Goal: Task Accomplishment & Management: Use online tool/utility

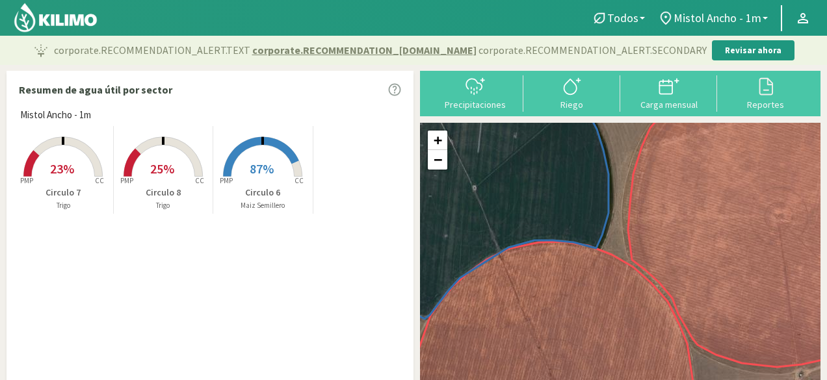
click at [81, 159] on rect at bounding box center [63, 178] width 104 height 104
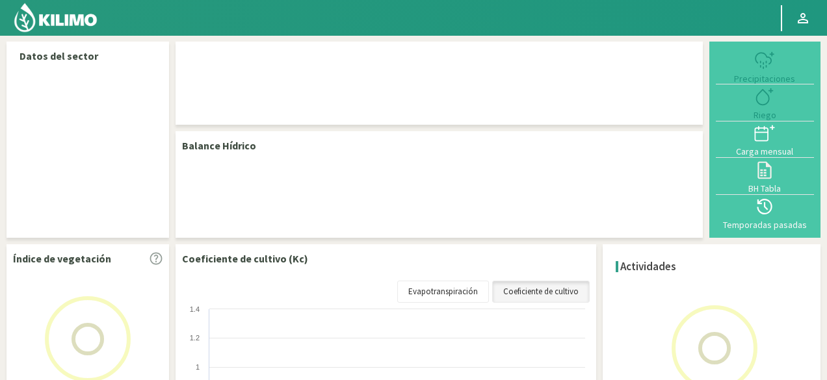
select select "5: Object"
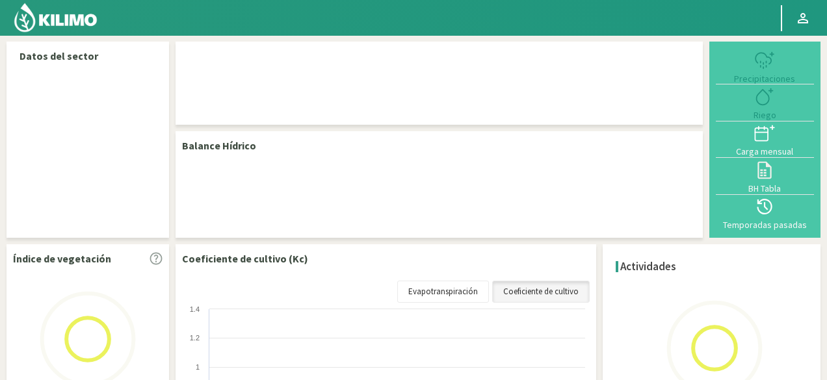
select select "1: Object"
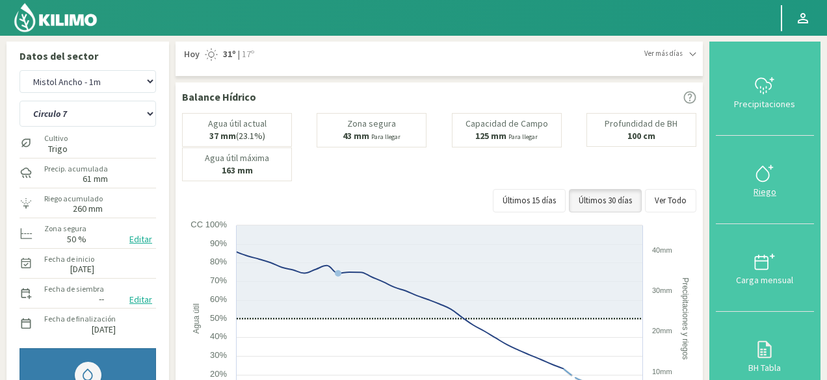
click at [766, 181] on icon at bounding box center [764, 173] width 21 height 21
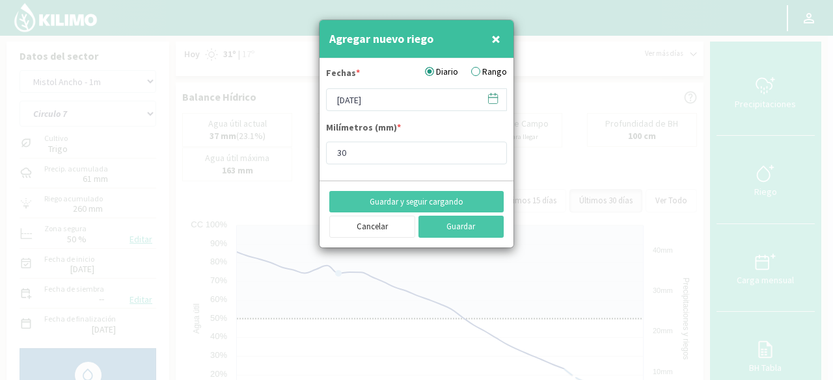
click at [477, 70] on label "Rango" at bounding box center [489, 72] width 36 height 14
click at [0, 0] on input "Rango" at bounding box center [0, 0] width 0 height 0
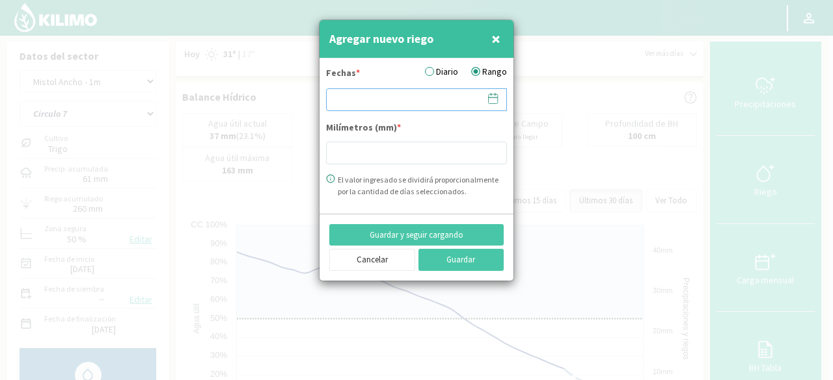
click at [393, 97] on input at bounding box center [416, 99] width 181 height 23
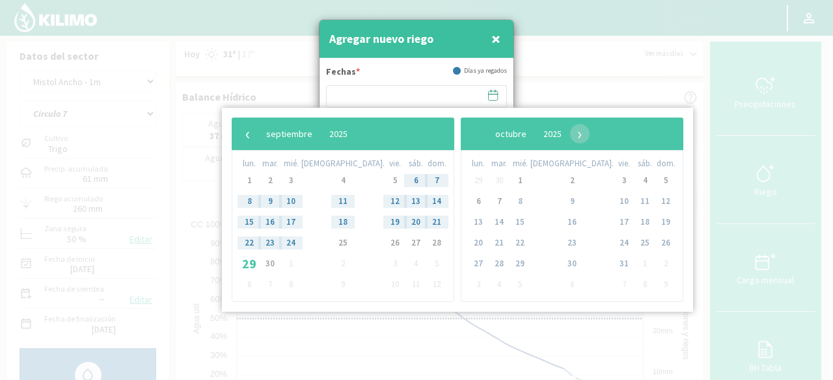
click at [332, 201] on span "11" at bounding box center [342, 201] width 21 height 21
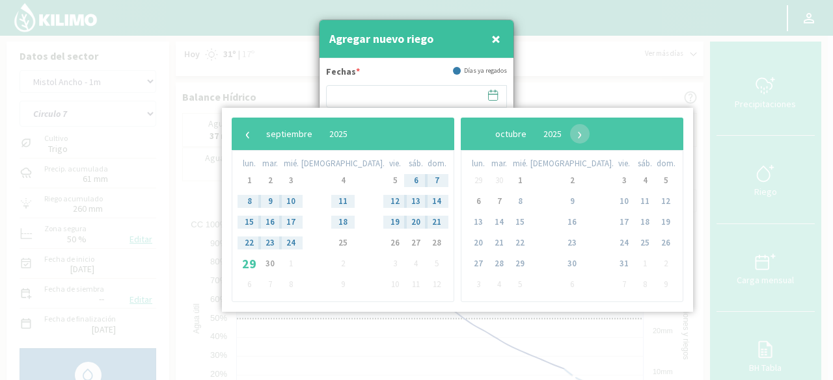
click at [293, 241] on span "24" at bounding box center [290, 243] width 21 height 21
drag, startPoint x: 293, startPoint y: 241, endPoint x: 385, endPoint y: 243, distance: 92.4
click at [385, 243] on tr "22 23 24 25 26 27 28" at bounding box center [343, 243] width 208 height 21
click at [496, 37] on span "×" at bounding box center [495, 38] width 9 height 21
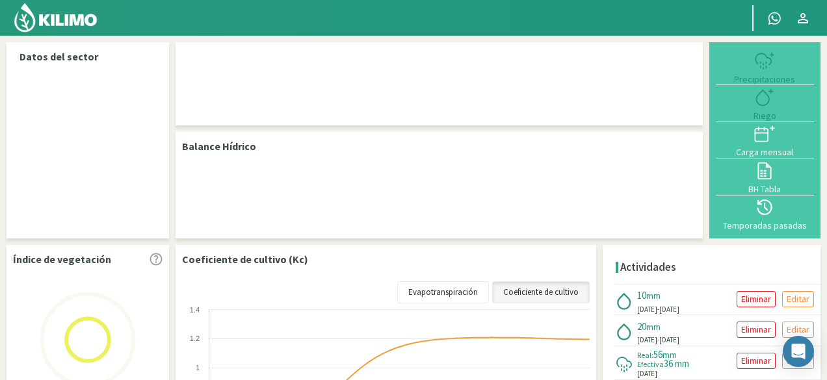
select select "5: Object"
select select "1: Object"
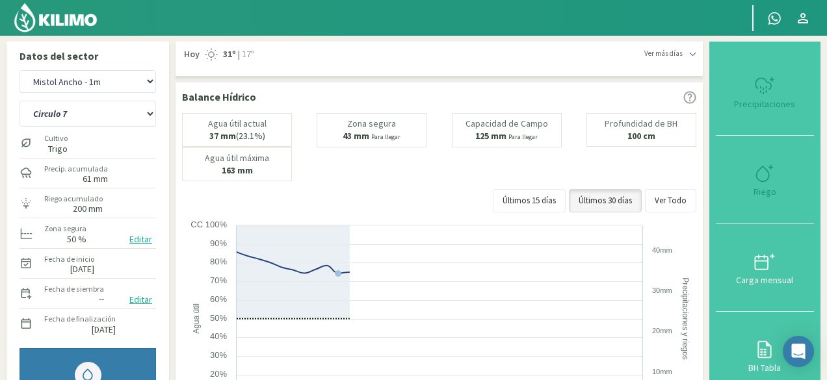
type input "10"
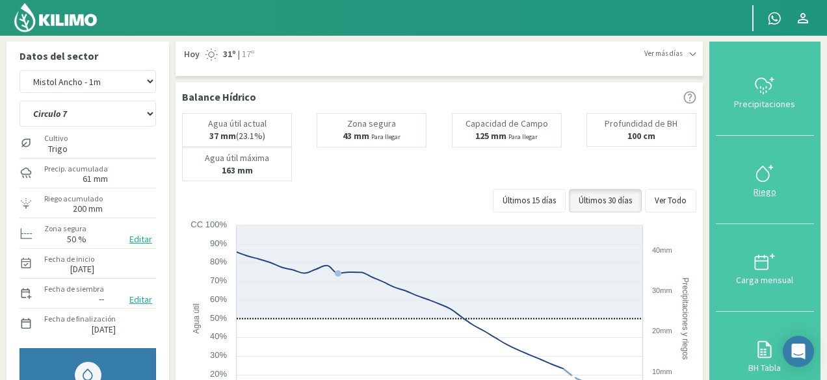
click at [780, 187] on div "Riego" at bounding box center [765, 191] width 90 height 9
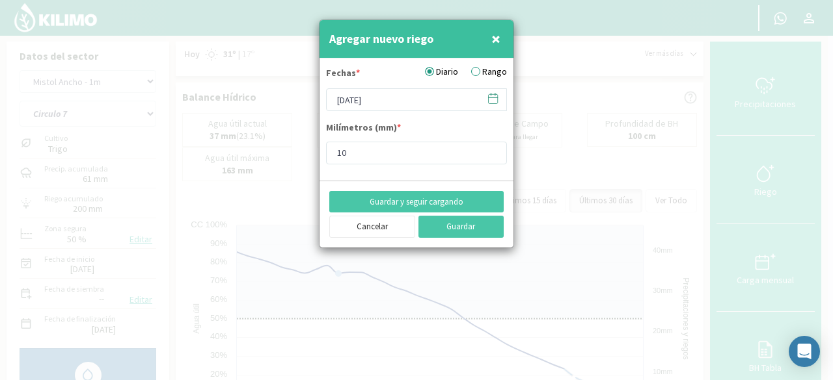
click at [480, 70] on label "Rango" at bounding box center [489, 72] width 36 height 14
click at [0, 0] on input "Rango" at bounding box center [0, 0] width 0 height 0
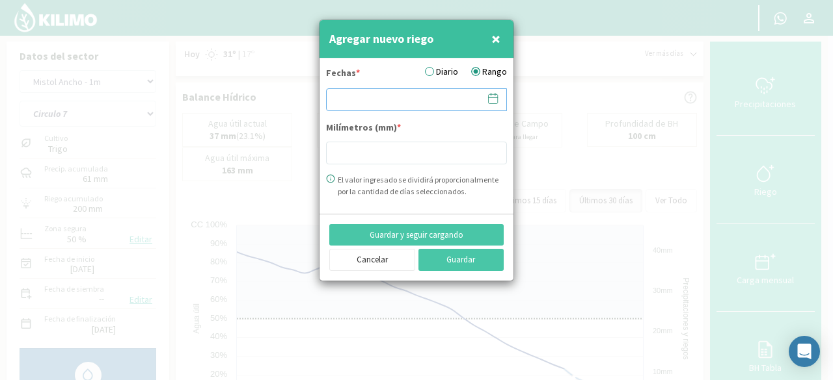
click at [391, 101] on input at bounding box center [416, 99] width 181 height 23
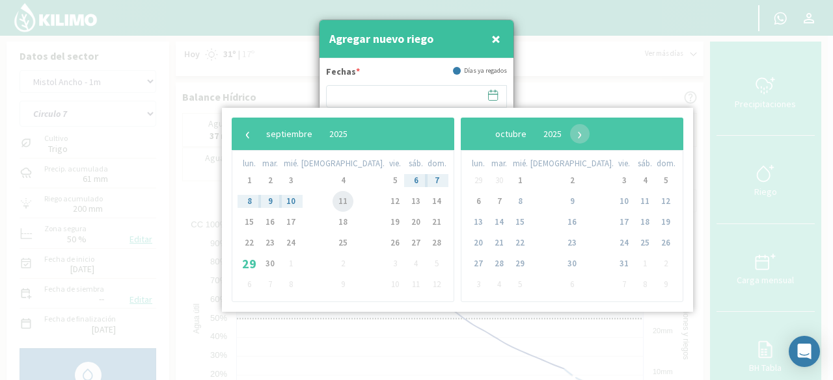
click at [332, 202] on span "11" at bounding box center [342, 201] width 21 height 21
click at [280, 222] on span "16" at bounding box center [270, 222] width 21 height 21
type input "11/09/2025 - 16/09/2025"
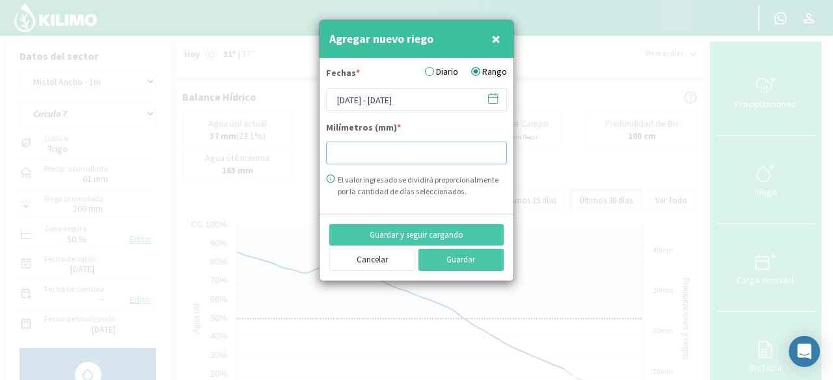
click at [357, 161] on input "number" at bounding box center [416, 153] width 181 height 23
type input "30"
click at [397, 230] on button "Guardar y seguir cargando" at bounding box center [416, 235] width 174 height 22
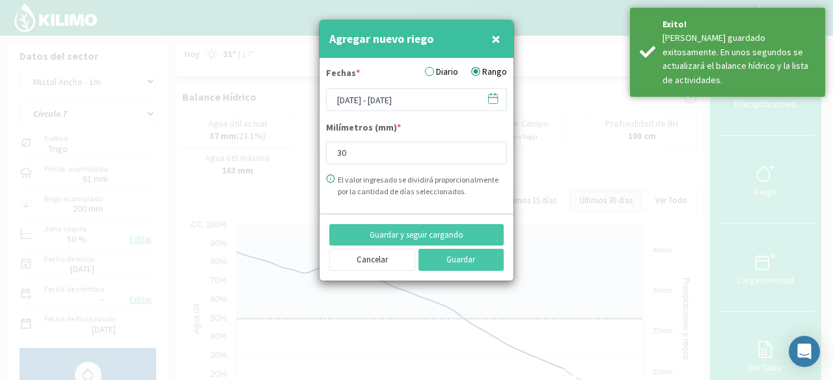
click at [489, 96] on icon at bounding box center [492, 98] width 12 height 12
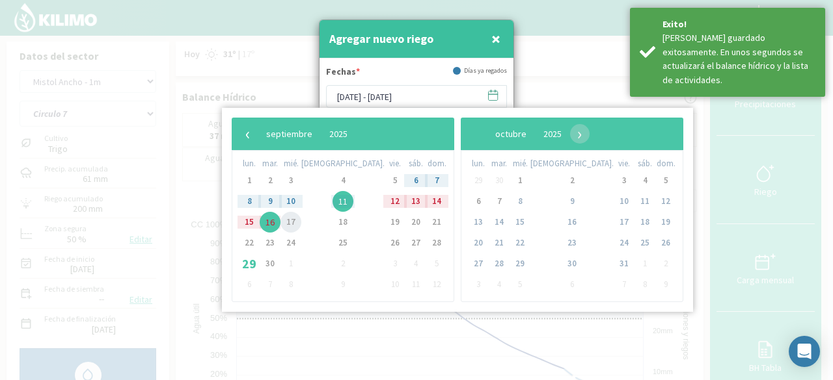
click at [291, 221] on span "17" at bounding box center [290, 222] width 21 height 21
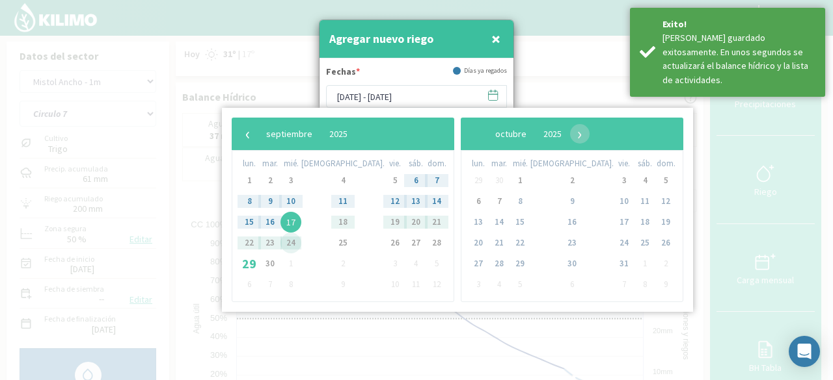
click at [295, 244] on span "24" at bounding box center [290, 243] width 21 height 21
type input "17/09/2025 - 24/09/2025"
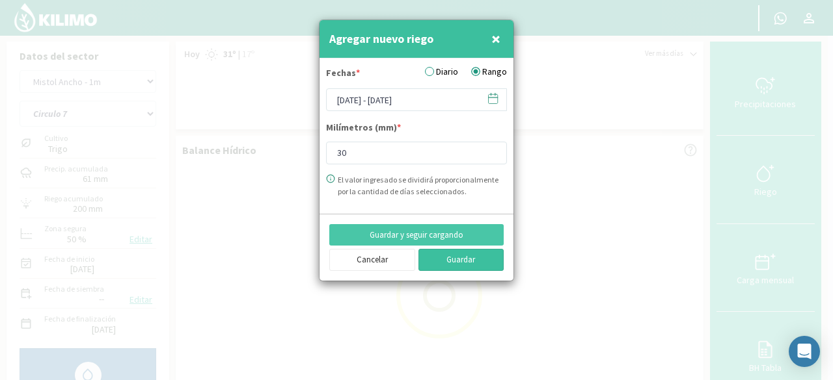
click at [434, 254] on button "Guardar" at bounding box center [461, 260] width 86 height 22
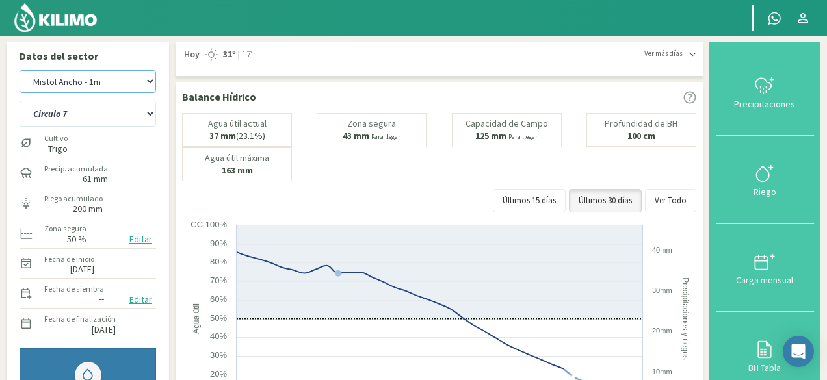
click at [147, 80] on select "Campo del Puesto - 1m Campo del Puesto - 2m La Picardia (1m) La Picardia (2m) L…" at bounding box center [88, 81] width 137 height 23
click at [20, 70] on select "Campo del Puesto - 1m Campo del Puesto - 2m La Picardia (1m) La Picardia (2m) L…" at bounding box center [88, 81] width 137 height 23
select select "13: Object"
select select "3: Object"
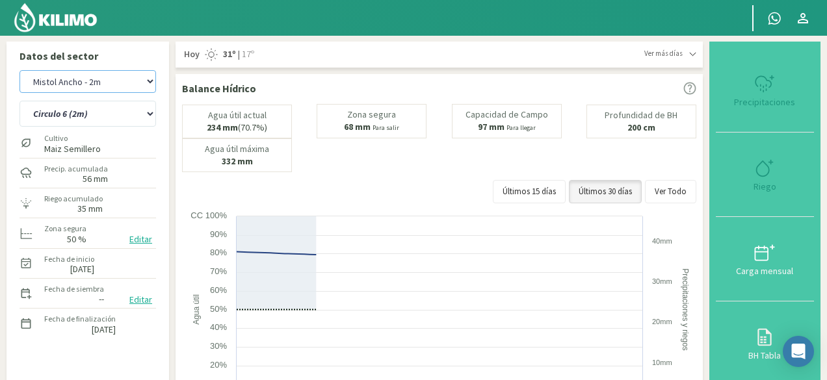
click at [150, 83] on select "Campo del Puesto - 1m Campo del Puesto - 2m La Picardia (1m) La Picardia (2m) L…" at bounding box center [88, 81] width 137 height 23
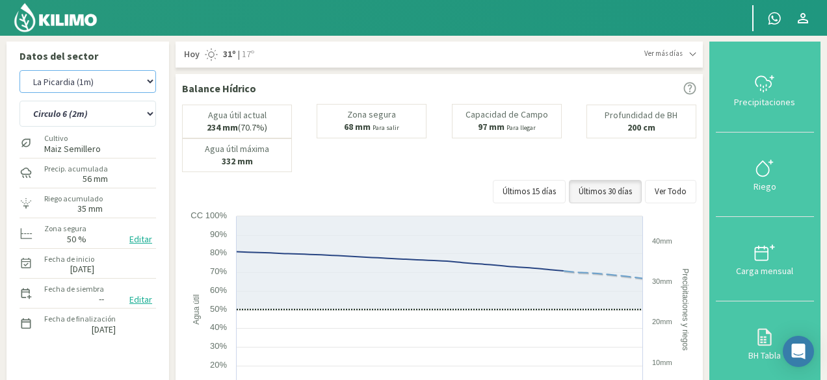
click at [20, 70] on select "Campo del Puesto - 1m Campo del Puesto - 2m La Picardia (1m) La Picardia (2m) L…" at bounding box center [88, 81] width 137 height 23
select select "16: Object"
select select "6: Object"
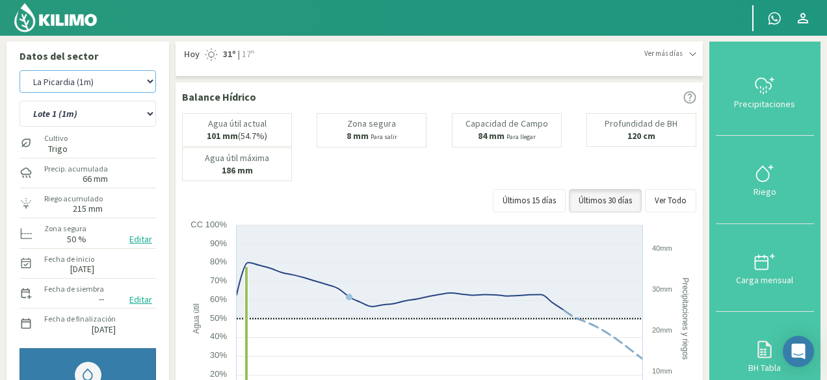
click at [139, 87] on select "Campo del Puesto - 1m Campo del Puesto - 2m La Picardia (1m) La Picardia (2m) L…" at bounding box center [88, 81] width 137 height 23
click at [20, 70] on select "Campo del Puesto - 1m Campo del Puesto - 2m La Picardia (1m) La Picardia (2m) L…" at bounding box center [88, 81] width 137 height 23
select select "26: Object"
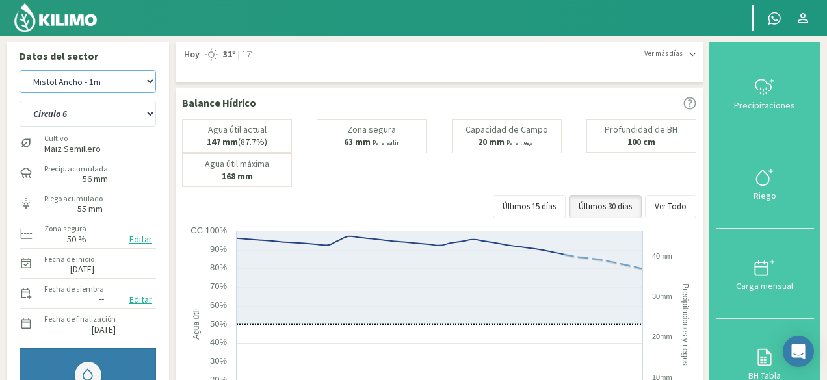
click at [149, 87] on select "Campo del Puesto - 1m Campo del Puesto - 2m La Picardia (1m) La Picardia (2m) L…" at bounding box center [88, 81] width 137 height 23
click at [168, 64] on div "Datos del sector Campo del Puesto - 1m Campo del Puesto - 2m La Picardia (1m) L…" at bounding box center [88, 274] width 163 height 464
click at [143, 118] on select "Circulo 6 Circulo 7 Circulo 8" at bounding box center [88, 114] width 137 height 26
click at [20, 101] on select "Circulo 6 Circulo 7 Circulo 8" at bounding box center [88, 114] width 137 height 26
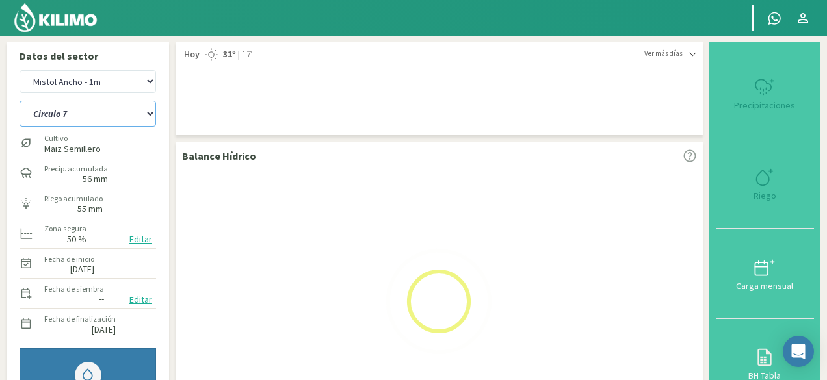
select select "10: Object"
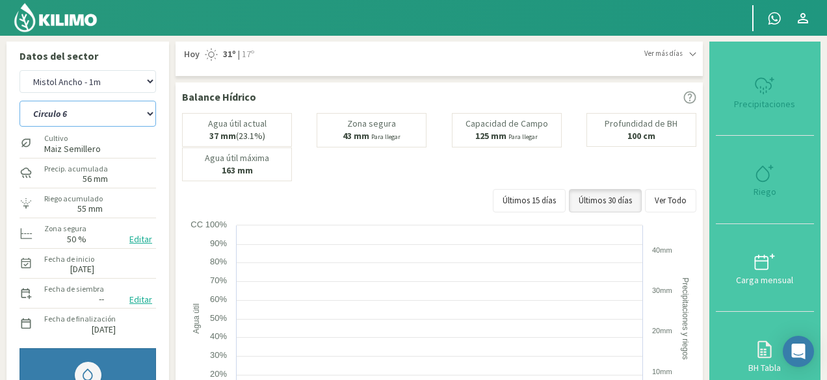
select select "33: Object"
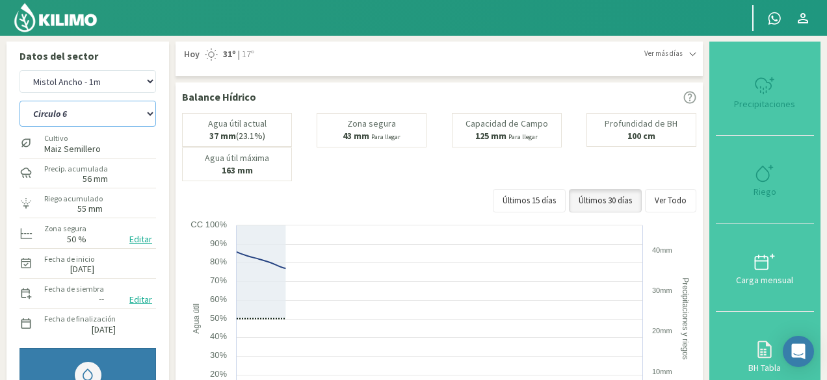
select select "14: Object"
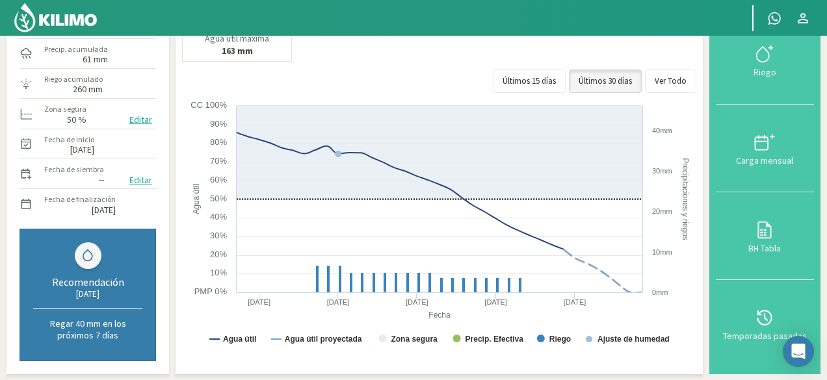
scroll to position [123, 0]
